Goal: Task Accomplishment & Management: Use online tool/utility

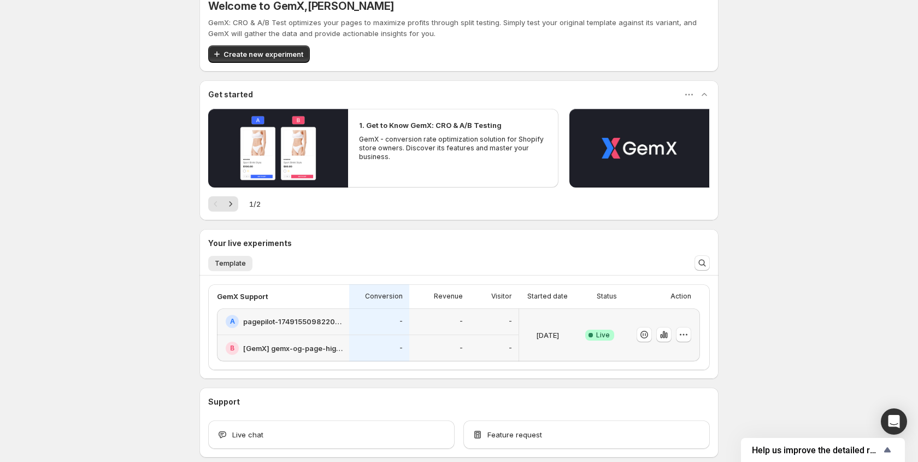
scroll to position [38, 0]
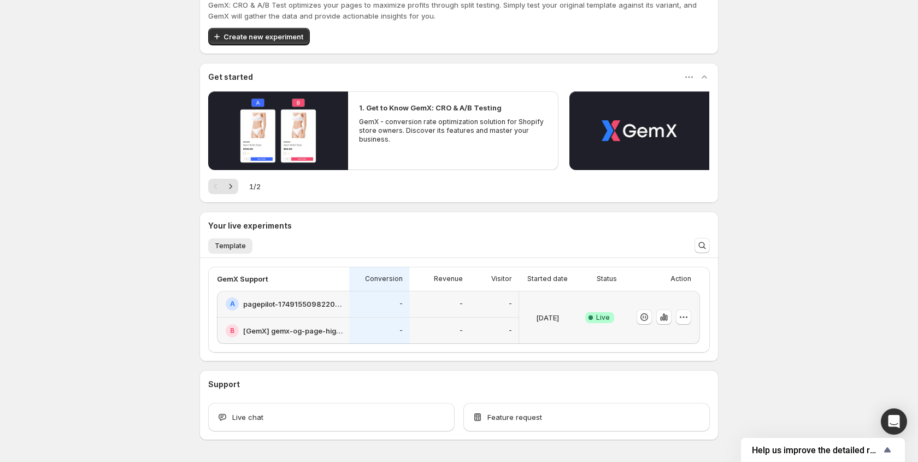
click at [694, 318] on div at bounding box center [662, 317] width 77 height 53
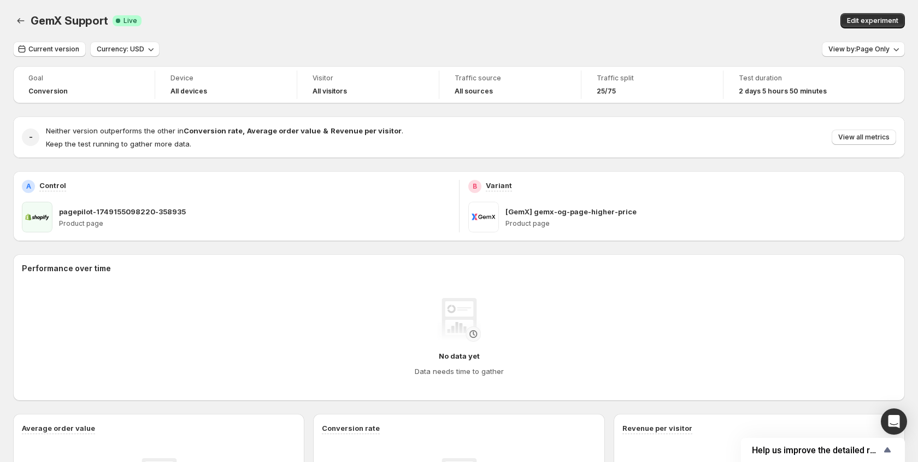
click at [713, 74] on div "Traffic split 25/75" at bounding box center [652, 85] width 128 height 28
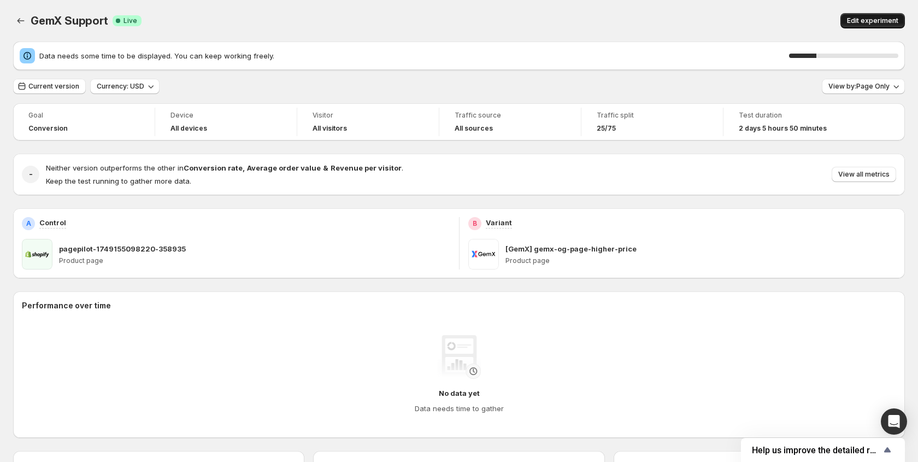
click at [874, 27] on button "Edit experiment" at bounding box center [873, 20] width 64 height 15
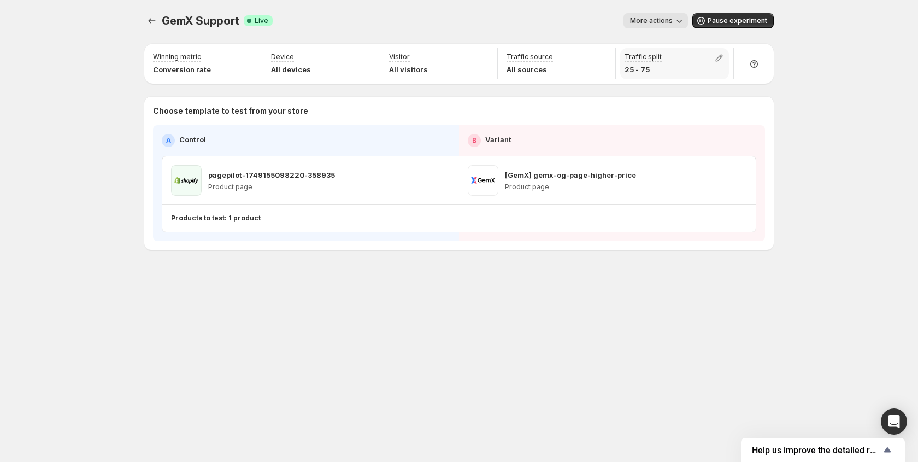
click at [659, 67] on p "25 - 75" at bounding box center [643, 69] width 37 height 11
click at [722, 57] on icon "button" at bounding box center [719, 57] width 11 height 11
drag, startPoint x: 686, startPoint y: 81, endPoint x: 719, endPoint y: 83, distance: 33.4
type input "**"
click at [719, 83] on input "range" at bounding box center [719, 81] width 157 height 15
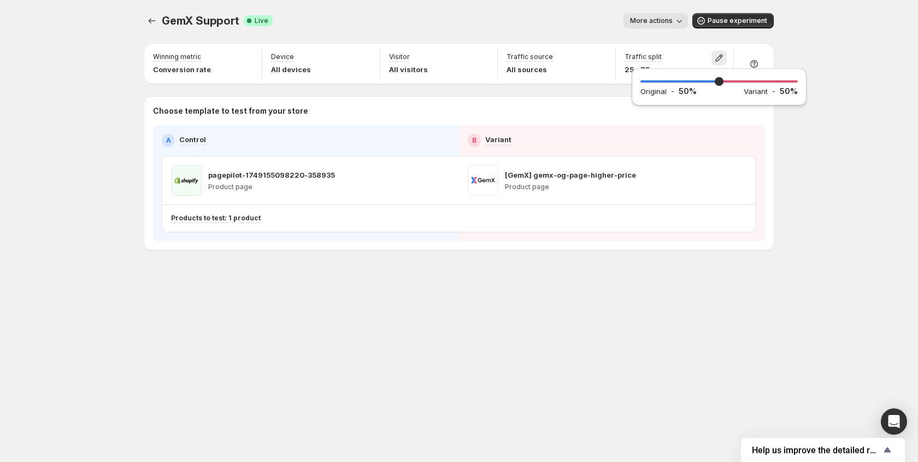
click at [580, 19] on div "More actions" at bounding box center [484, 20] width 407 height 15
